Goal: Task Accomplishment & Management: Use online tool/utility

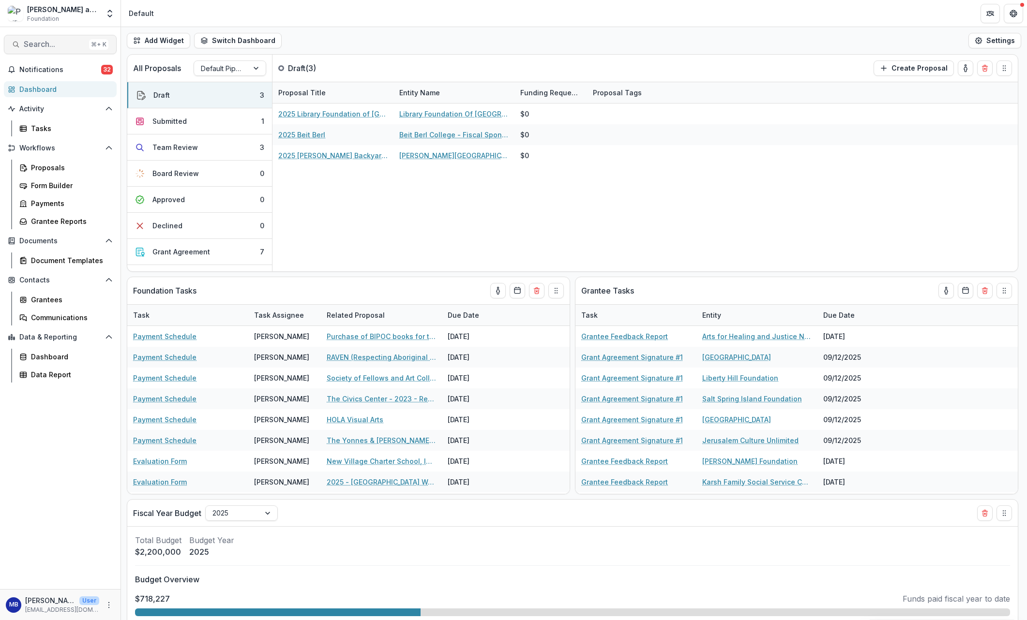
click at [65, 42] on span "Search..." at bounding box center [54, 44] width 61 height 9
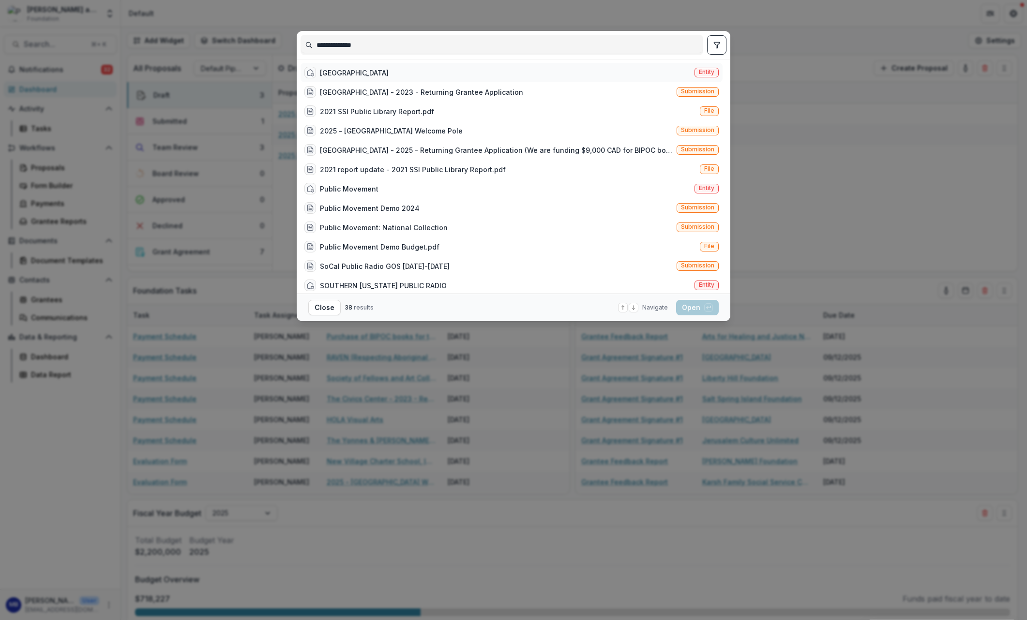
type input "**********"
click at [372, 71] on div "[GEOGRAPHIC_DATA]" at bounding box center [354, 73] width 69 height 10
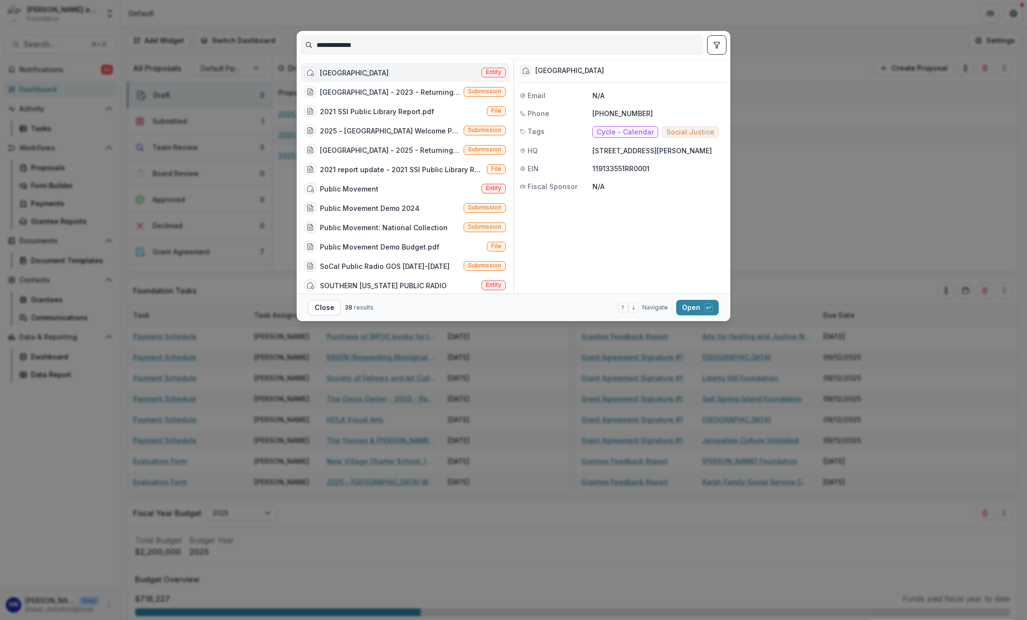
click at [372, 71] on div "[GEOGRAPHIC_DATA]" at bounding box center [354, 73] width 69 height 10
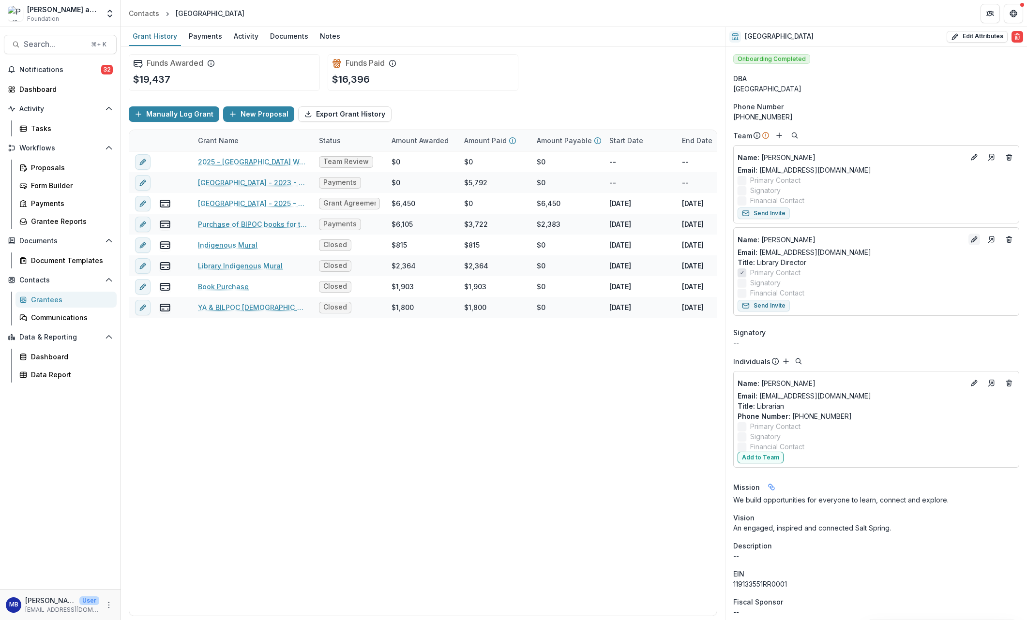
click at [973, 240] on line "Edit" at bounding box center [974, 240] width 2 height 2
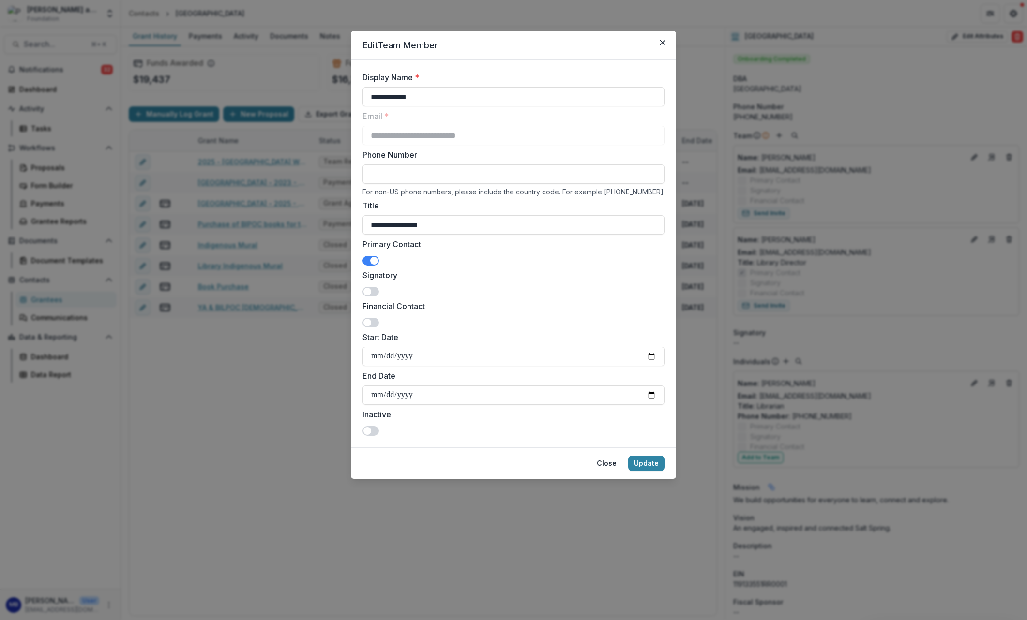
click at [375, 291] on span at bounding box center [370, 292] width 16 height 10
click at [641, 463] on button "Update" at bounding box center [646, 463] width 36 height 15
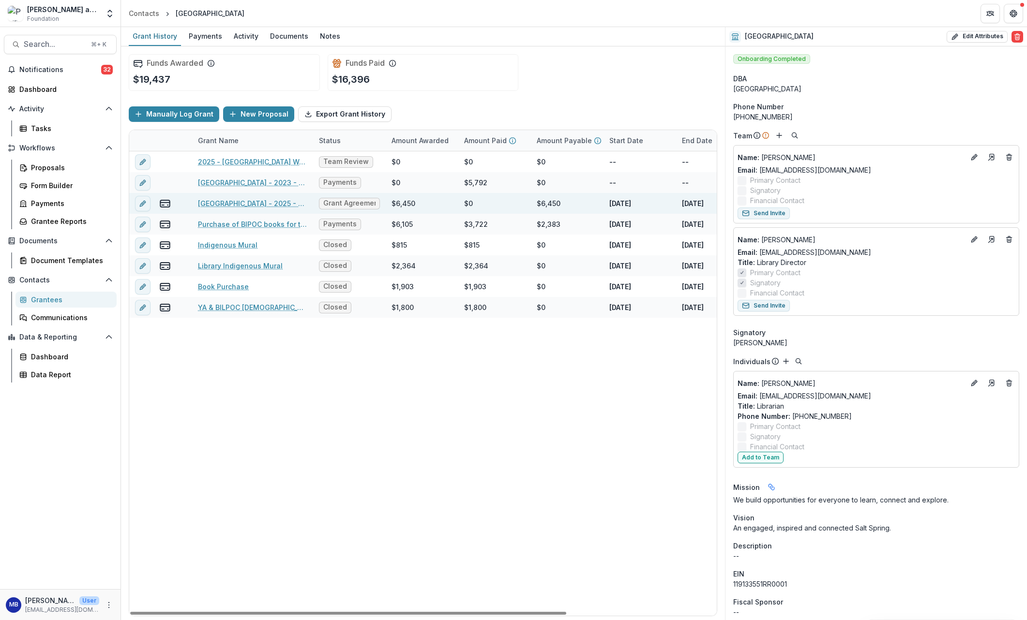
click at [225, 205] on link "[GEOGRAPHIC_DATA] - 2025 - Returning Grantee Application" at bounding box center [252, 203] width 109 height 10
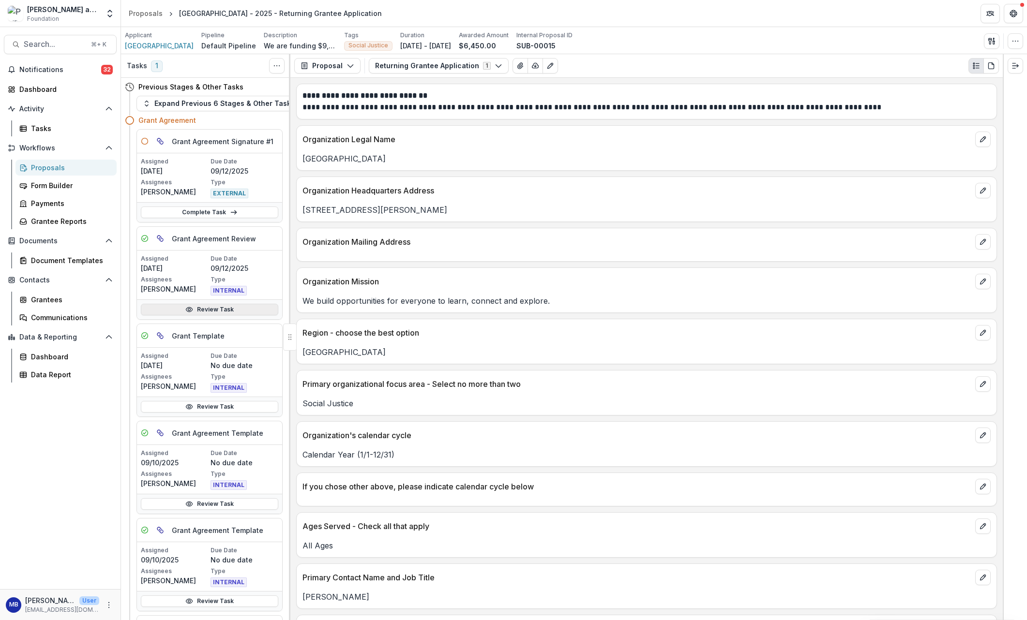
click at [215, 308] on link "Review Task" at bounding box center [209, 310] width 137 height 12
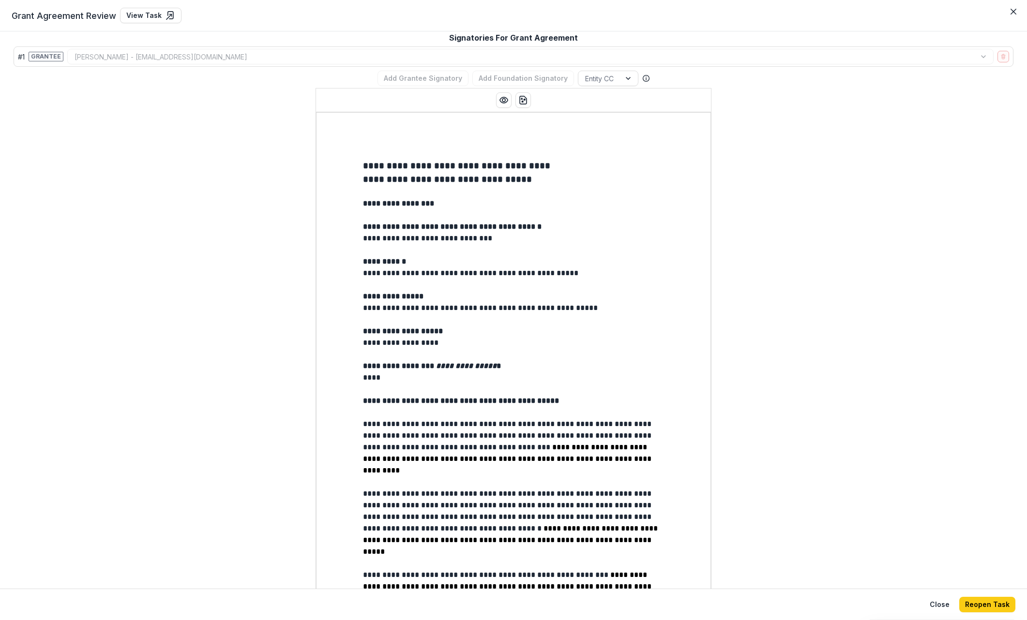
click at [193, 54] on div "[PERSON_NAME] - [EMAIL_ADDRESS][DOMAIN_NAME]" at bounding box center [530, 56] width 926 height 15
click at [591, 81] on div "Entity CC" at bounding box center [599, 79] width 29 height 10
click at [593, 115] on div "[PERSON_NAME]" at bounding box center [602, 114] width 57 height 15
click at [1000, 603] on button "Reopen Task" at bounding box center [987, 604] width 56 height 15
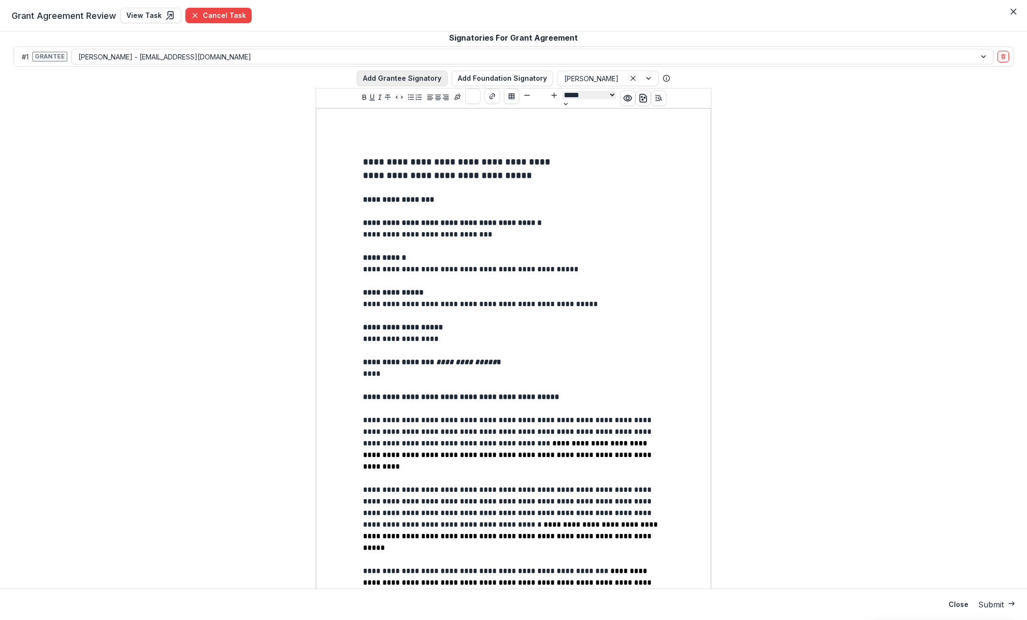
click at [398, 77] on button "Add Grantee Signatory" at bounding box center [402, 78] width 91 height 15
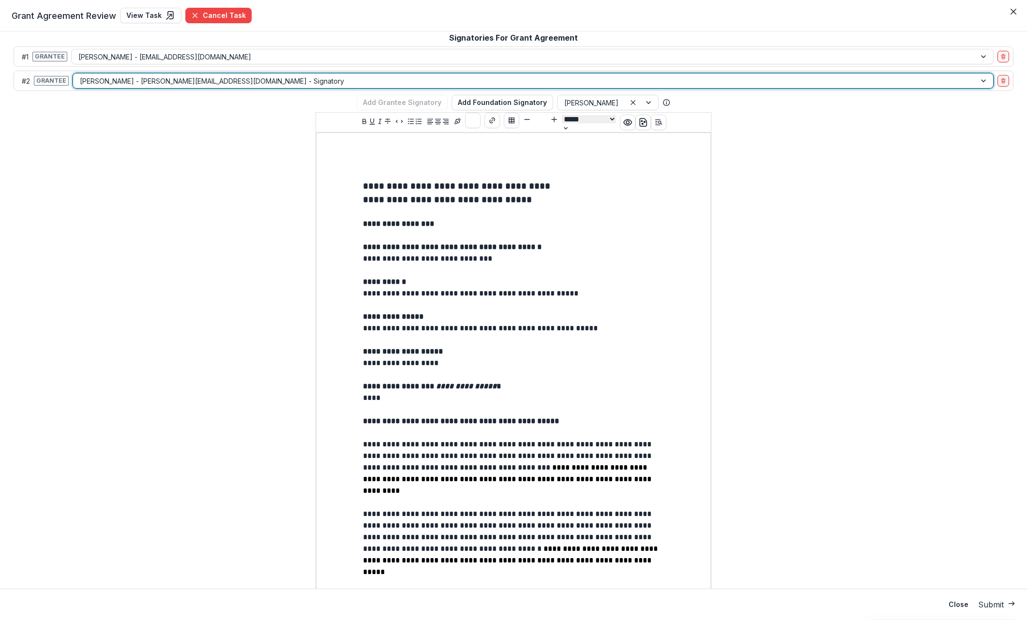
click at [285, 84] on div "[PERSON_NAME] - [PERSON_NAME][EMAIL_ADDRESS][DOMAIN_NAME] - Signatory" at bounding box center [524, 81] width 889 height 10
click at [285, 83] on div "[PERSON_NAME] - [PERSON_NAME][EMAIL_ADDRESS][DOMAIN_NAME] - Signatory" at bounding box center [524, 81] width 889 height 10
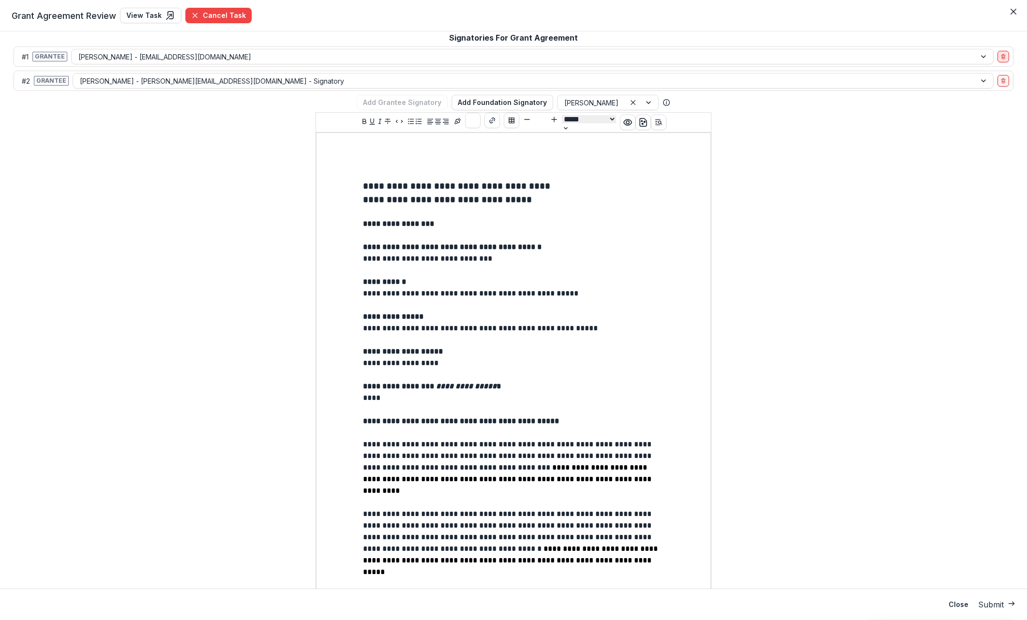
click at [1000, 55] on icon "delete-signatory" at bounding box center [1003, 57] width 6 height 6
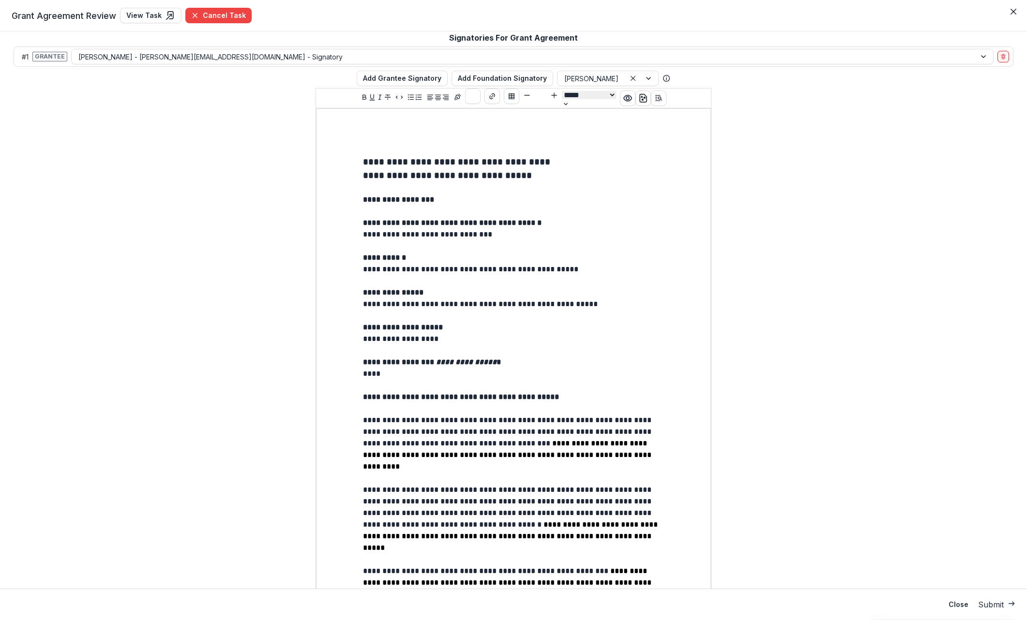
click at [987, 605] on button "Submit" at bounding box center [996, 604] width 37 height 15
